Goal: Find specific page/section: Find specific page/section

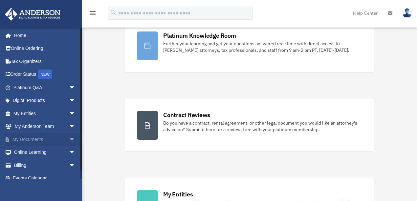
scroll to position [7, 0]
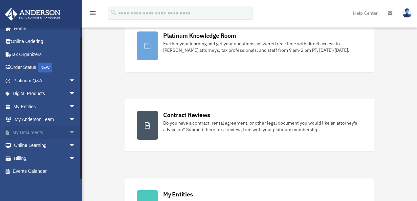
click at [69, 133] on span "arrow_drop_down" at bounding box center [75, 132] width 13 height 13
click at [69, 133] on span "arrow_drop_up" at bounding box center [75, 132] width 13 height 13
click at [69, 105] on span "arrow_drop_down" at bounding box center [75, 106] width 13 height 13
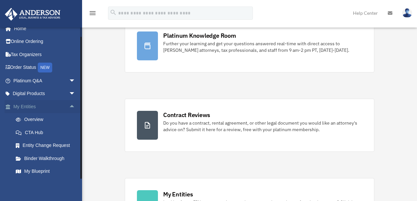
click at [69, 104] on span "arrow_drop_up" at bounding box center [75, 106] width 13 height 13
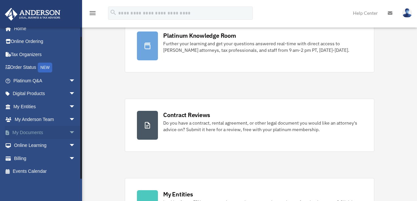
click at [69, 135] on span "arrow_drop_down" at bounding box center [75, 132] width 13 height 13
click at [69, 135] on span "arrow_drop_up" at bounding box center [75, 132] width 13 height 13
click at [69, 119] on span "arrow_drop_down" at bounding box center [75, 119] width 13 height 13
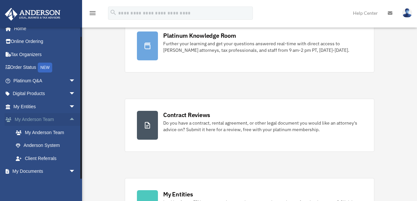
click at [69, 119] on span "arrow_drop_up" at bounding box center [75, 119] width 13 height 13
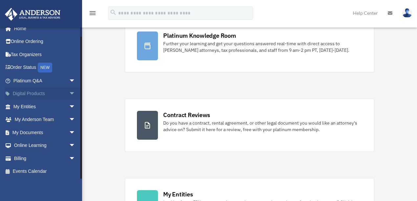
click at [69, 95] on span "arrow_drop_down" at bounding box center [75, 93] width 13 height 13
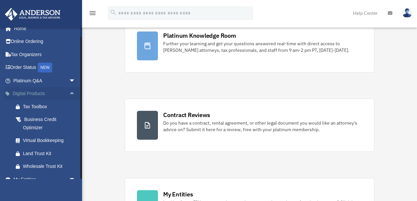
click at [69, 95] on span "arrow_drop_up" at bounding box center [75, 93] width 13 height 13
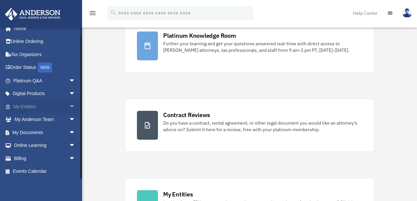
click at [69, 106] on span "arrow_drop_down" at bounding box center [75, 106] width 13 height 13
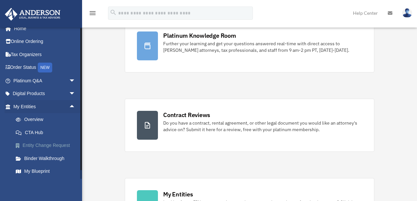
scroll to position [29, 0]
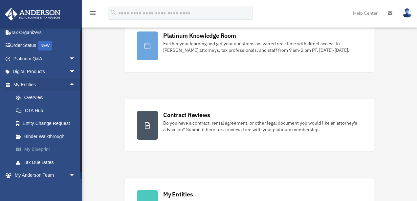
click at [43, 149] on link "My Blueprint" at bounding box center [47, 149] width 76 height 13
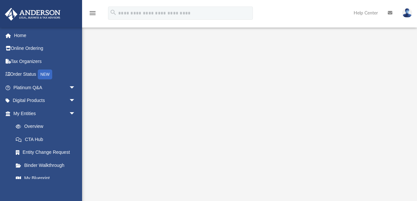
scroll to position [44, 0]
